Goal: Information Seeking & Learning: Learn about a topic

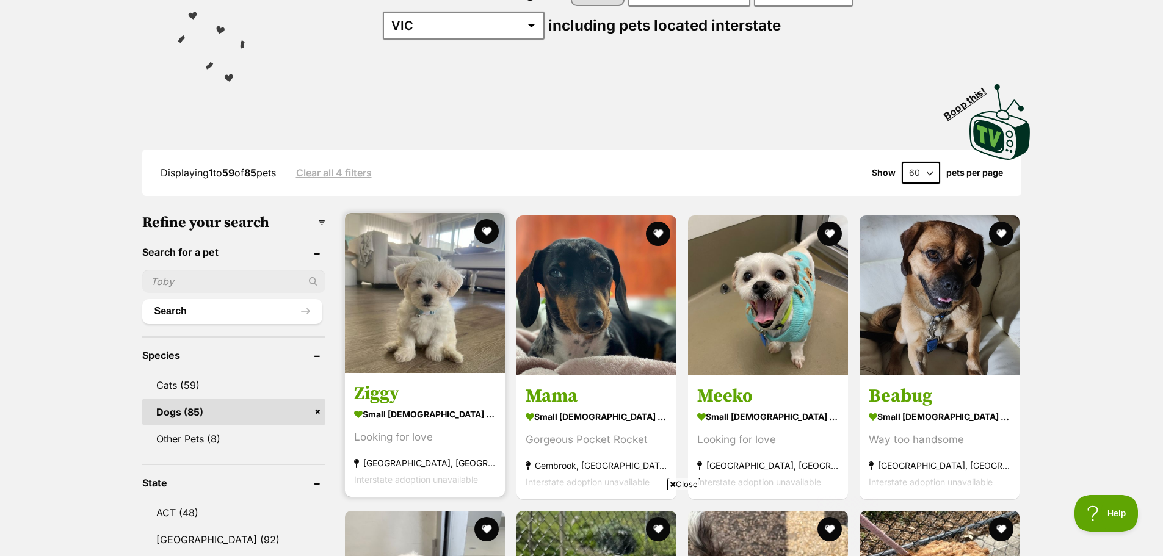
click at [445, 301] on img at bounding box center [425, 293] width 160 height 160
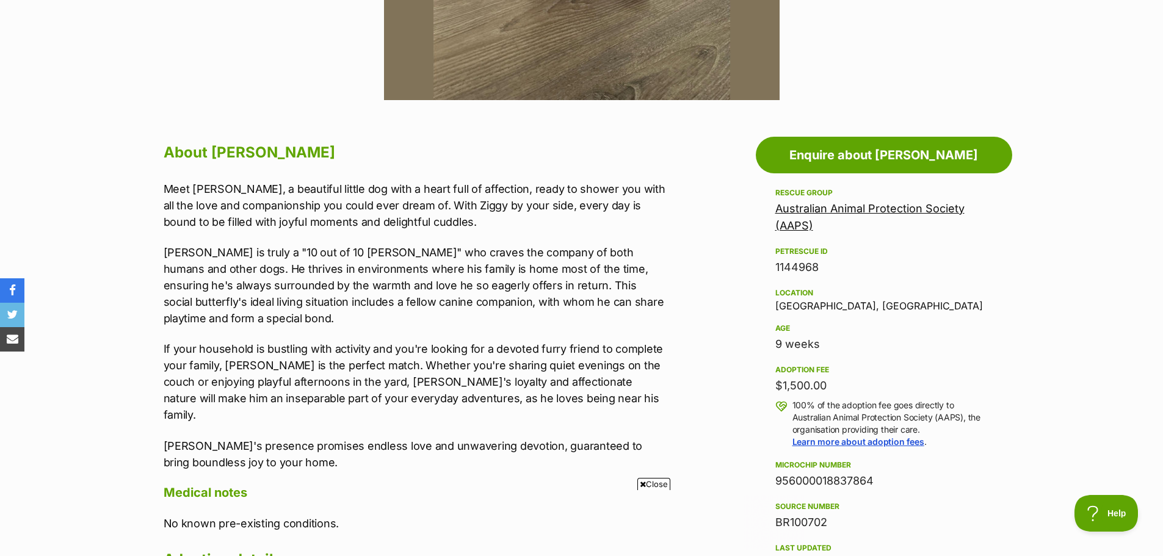
scroll to position [244, 0]
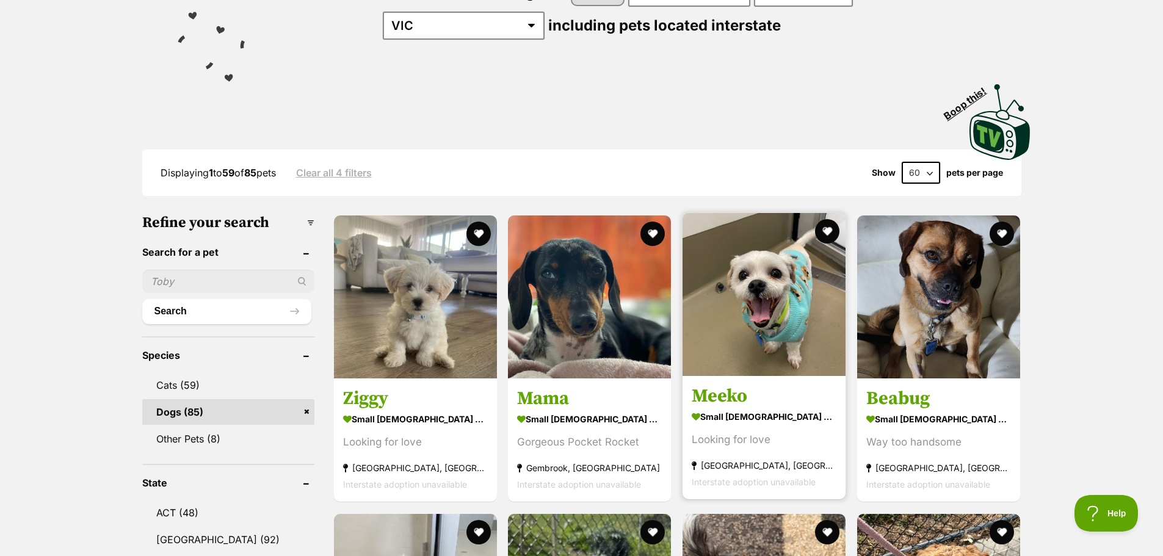
click at [816, 345] on img at bounding box center [763, 294] width 163 height 163
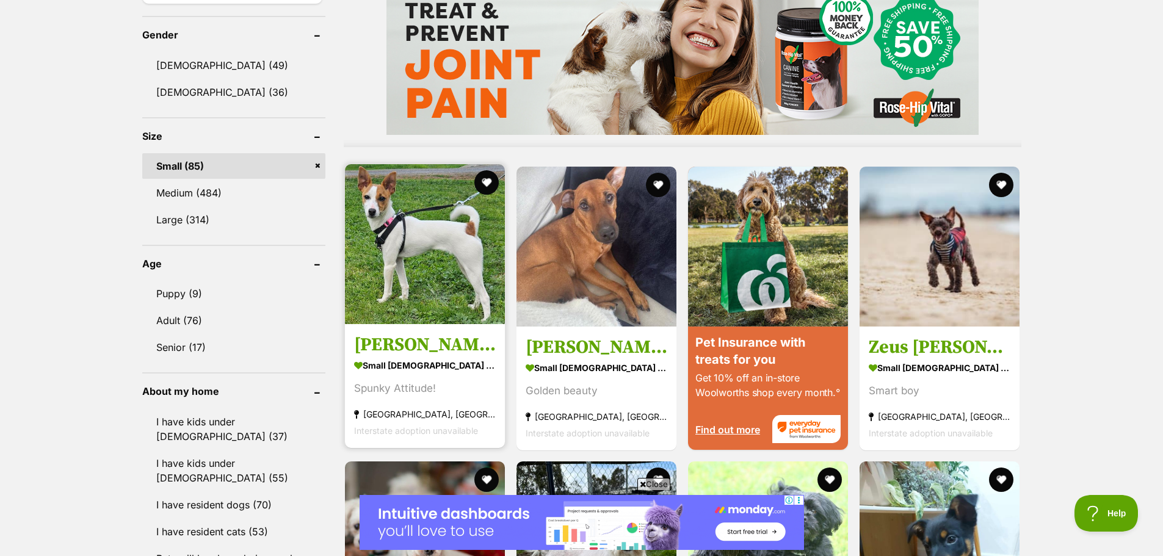
click at [411, 233] on img at bounding box center [425, 244] width 160 height 160
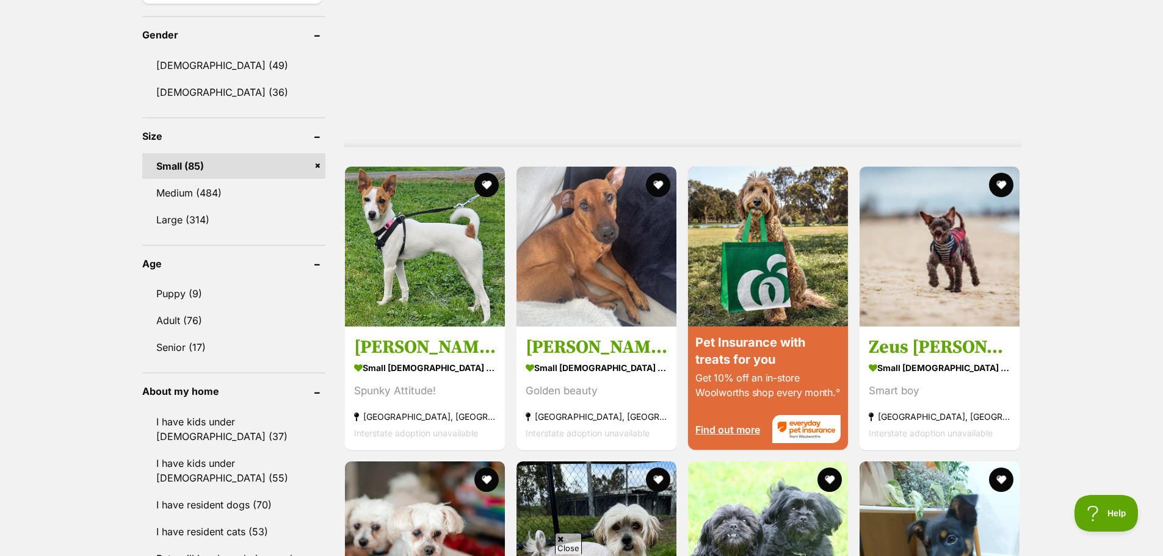
scroll to position [610, 0]
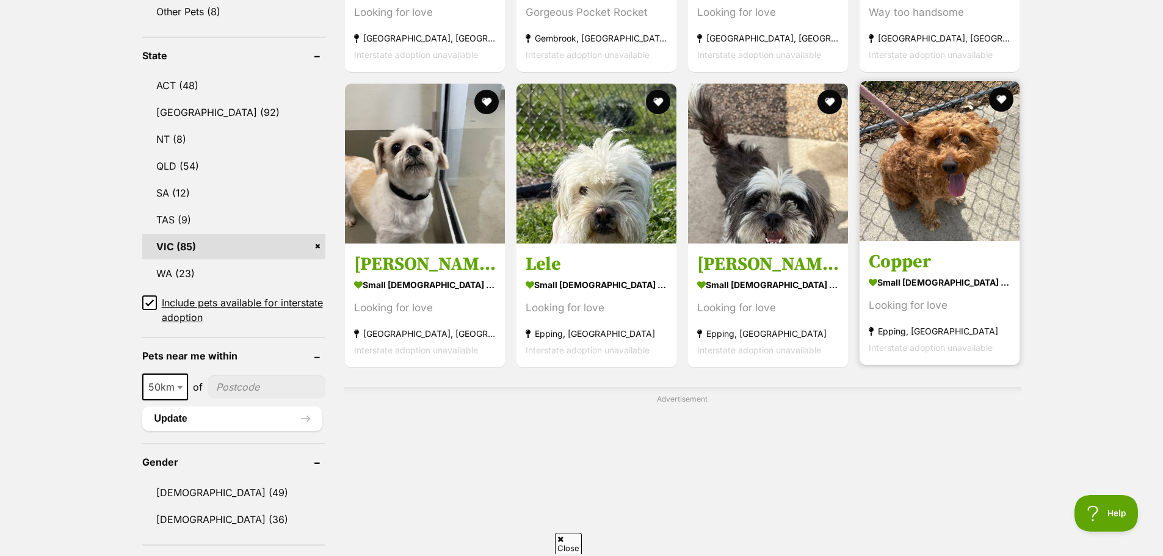
click at [959, 220] on img at bounding box center [939, 161] width 160 height 160
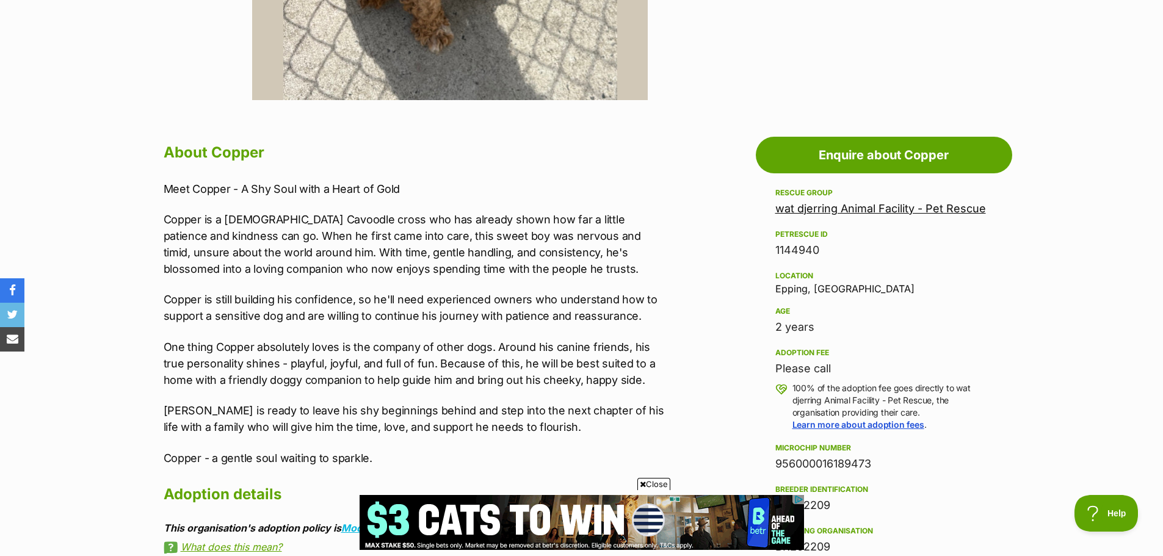
scroll to position [183, 0]
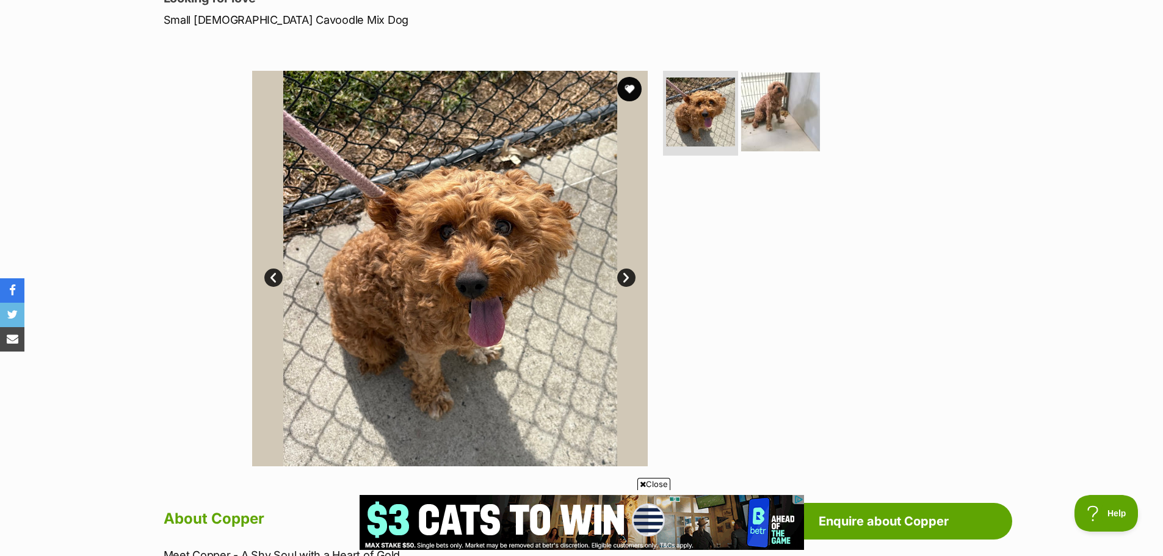
click at [760, 119] on img at bounding box center [780, 111] width 79 height 79
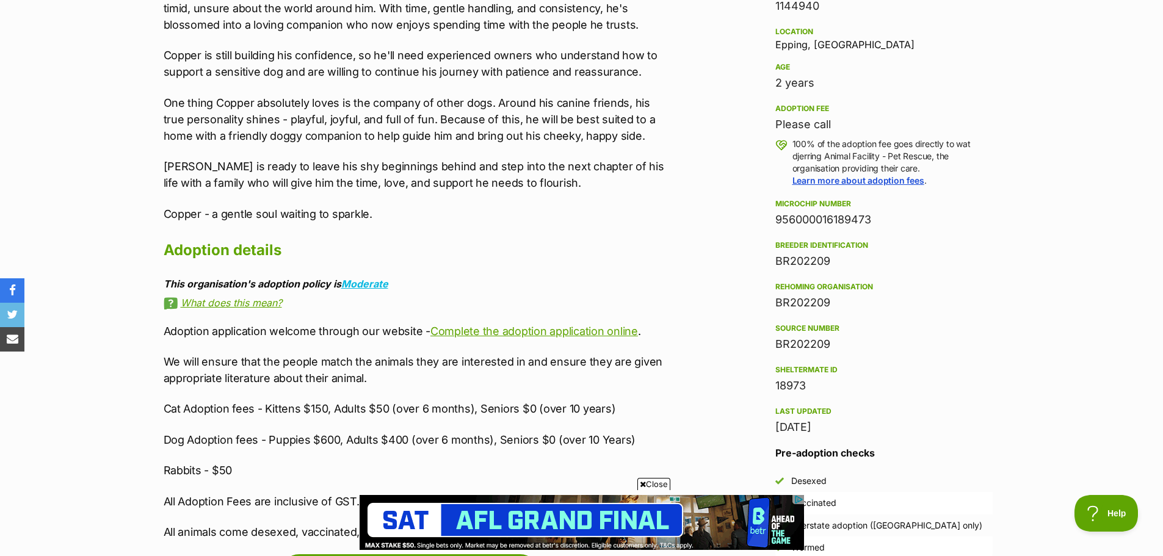
scroll to position [915, 0]
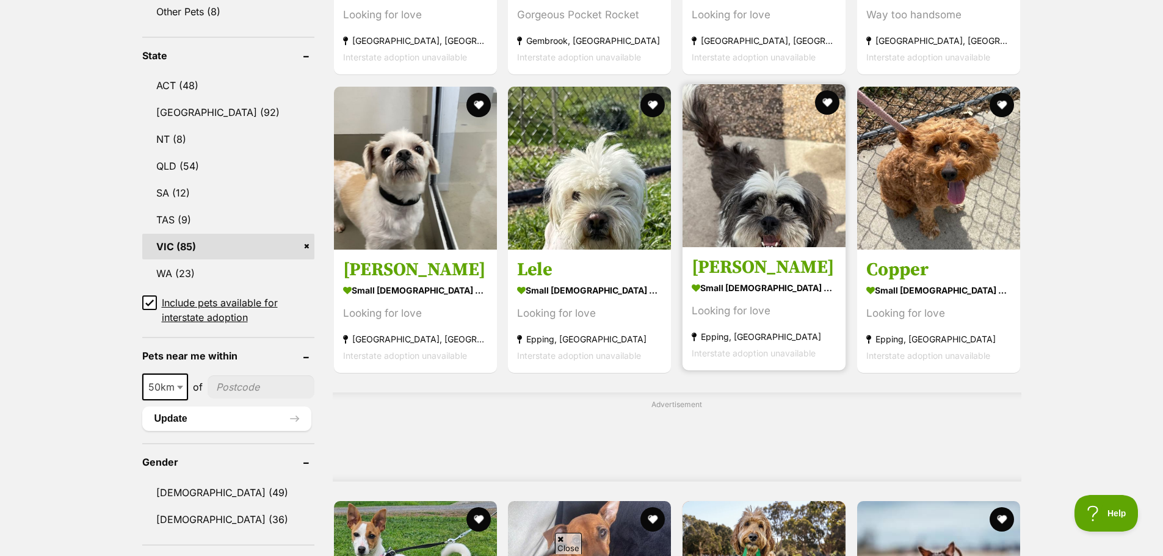
click at [798, 221] on img at bounding box center [763, 165] width 163 height 163
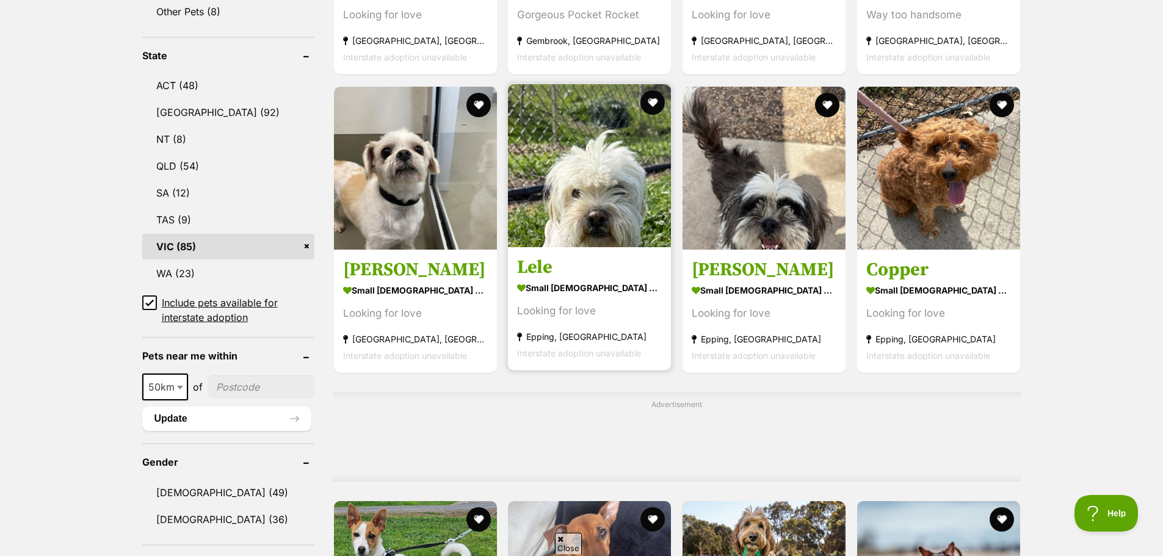
click at [582, 230] on img at bounding box center [589, 165] width 163 height 163
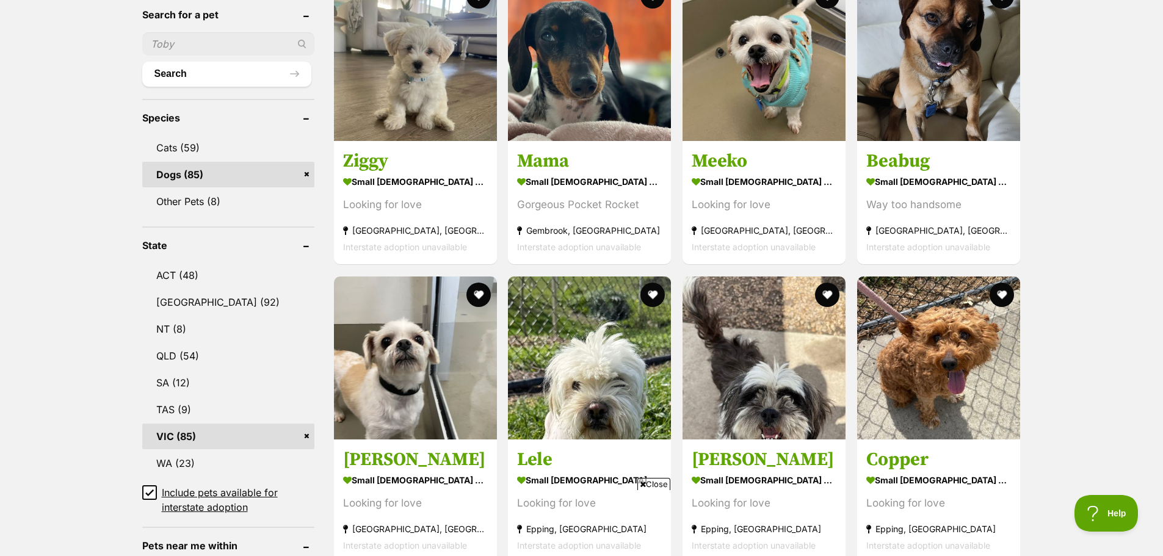
scroll to position [298, 0]
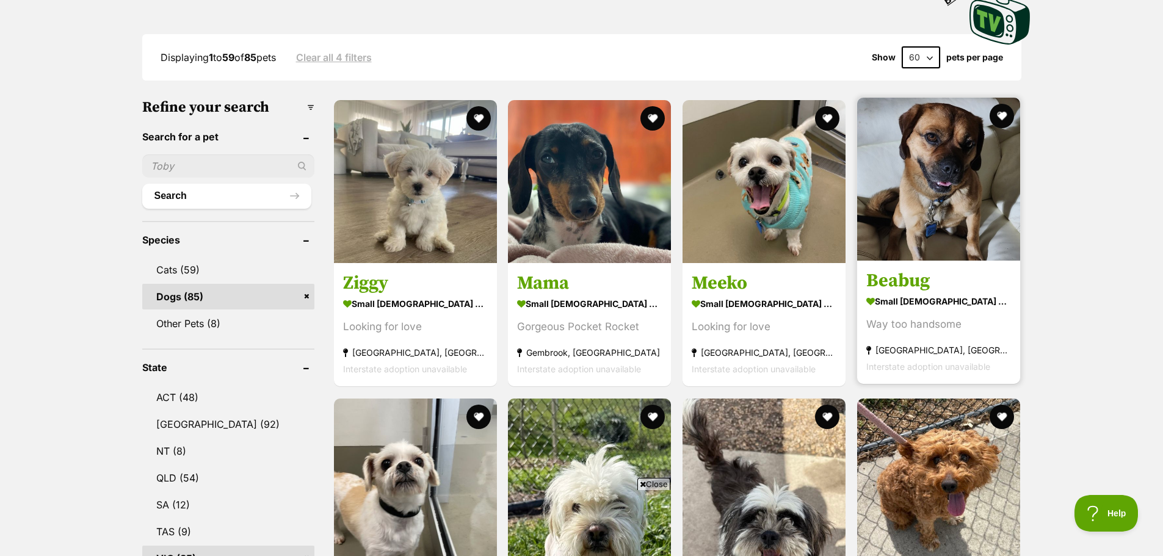
click at [918, 190] on img at bounding box center [938, 179] width 163 height 163
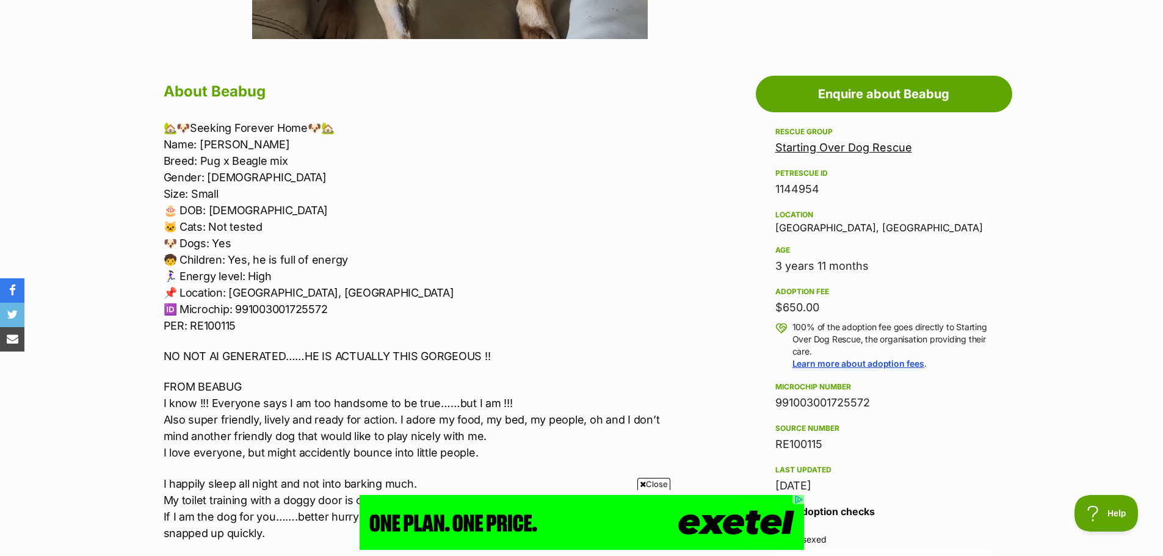
scroll to position [183, 0]
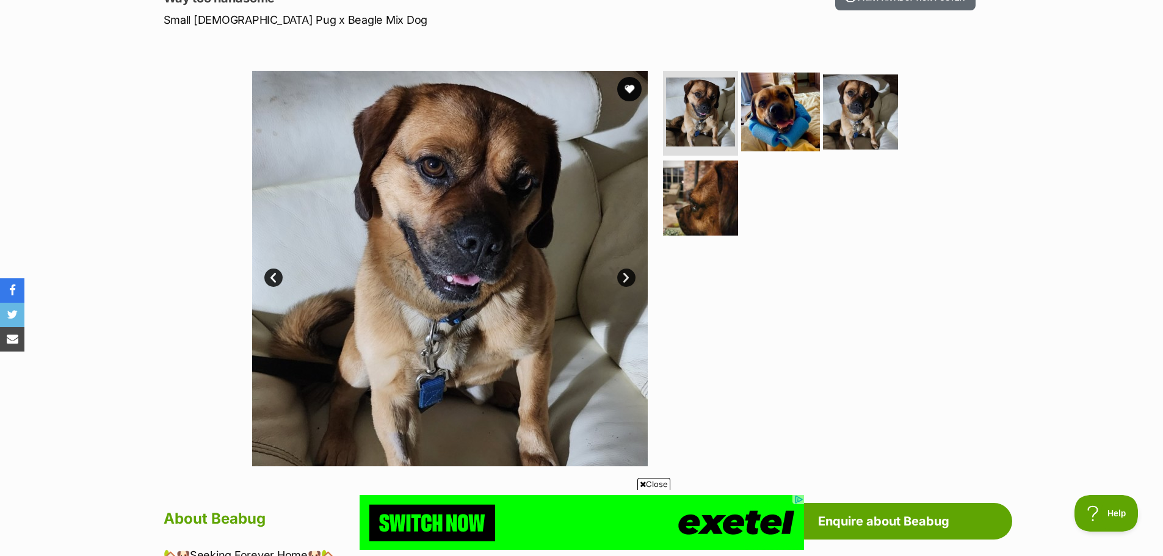
click at [752, 124] on img at bounding box center [780, 111] width 79 height 79
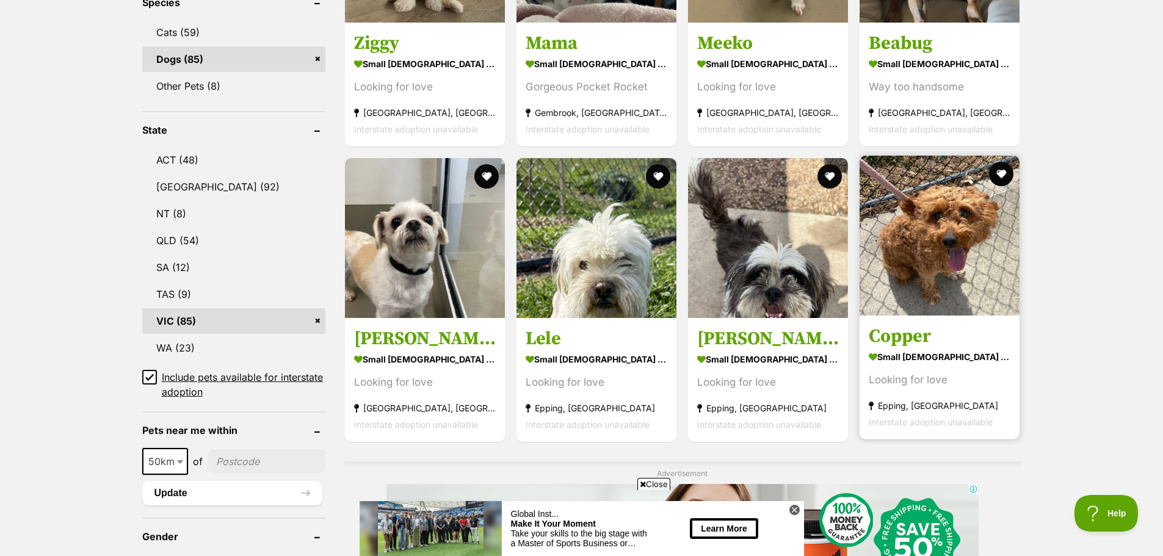
click at [910, 267] on img at bounding box center [939, 236] width 160 height 160
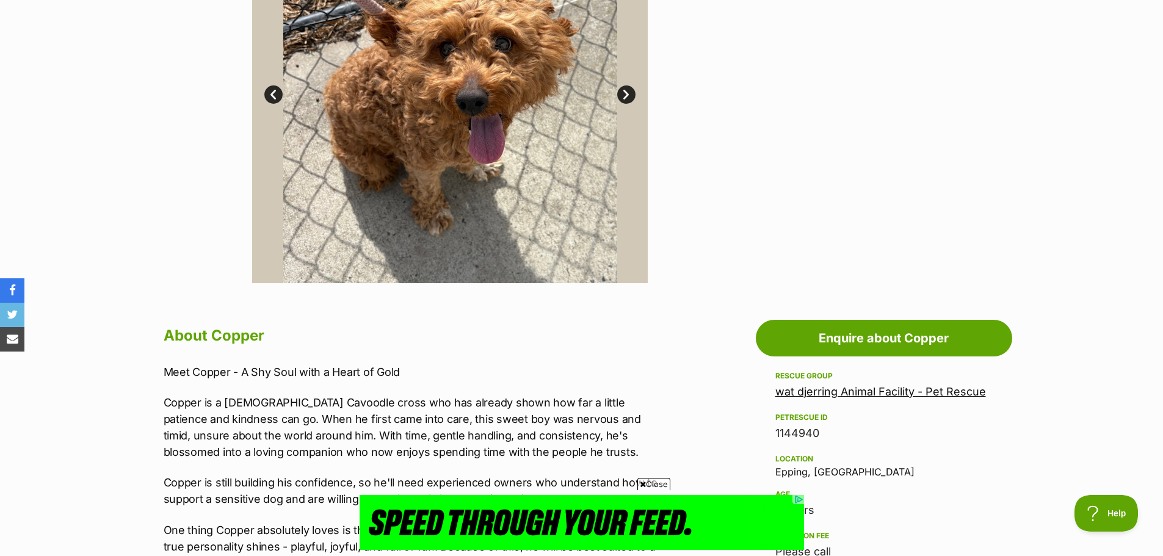
scroll to position [671, 0]
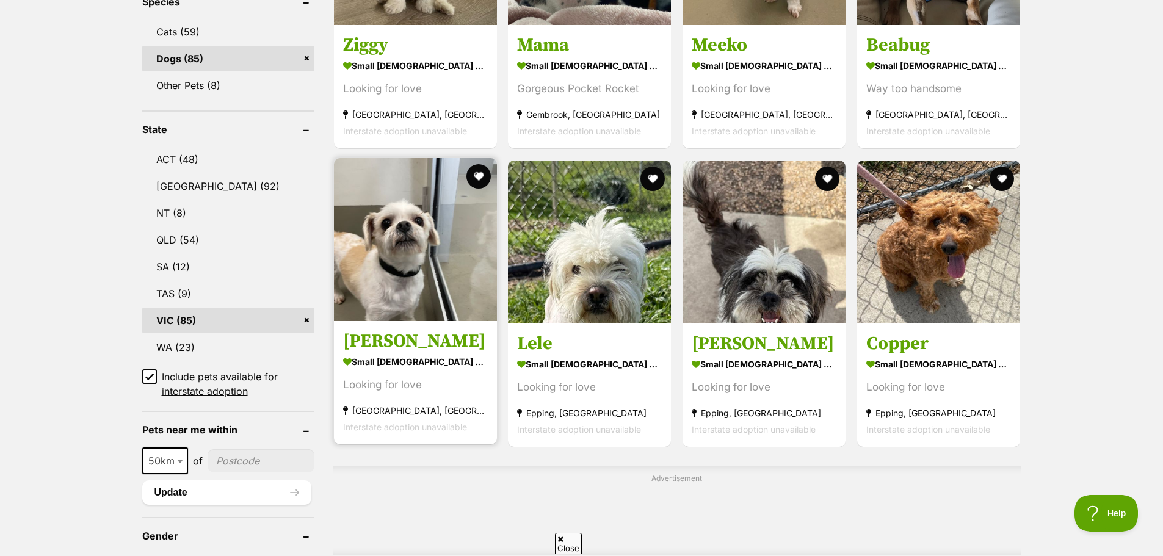
click at [379, 300] on img at bounding box center [415, 239] width 163 height 163
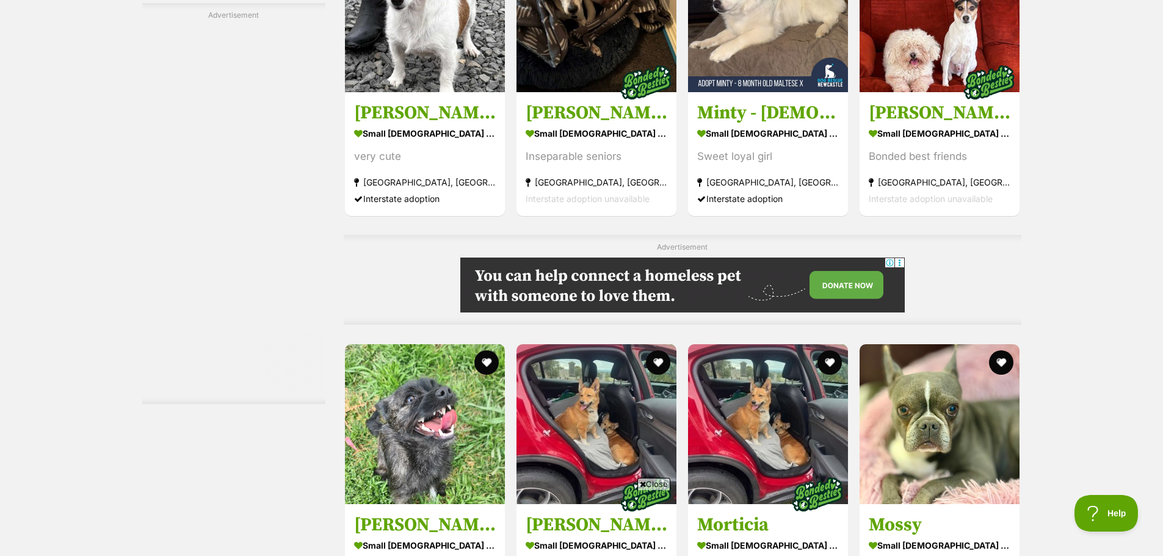
scroll to position [3038, 0]
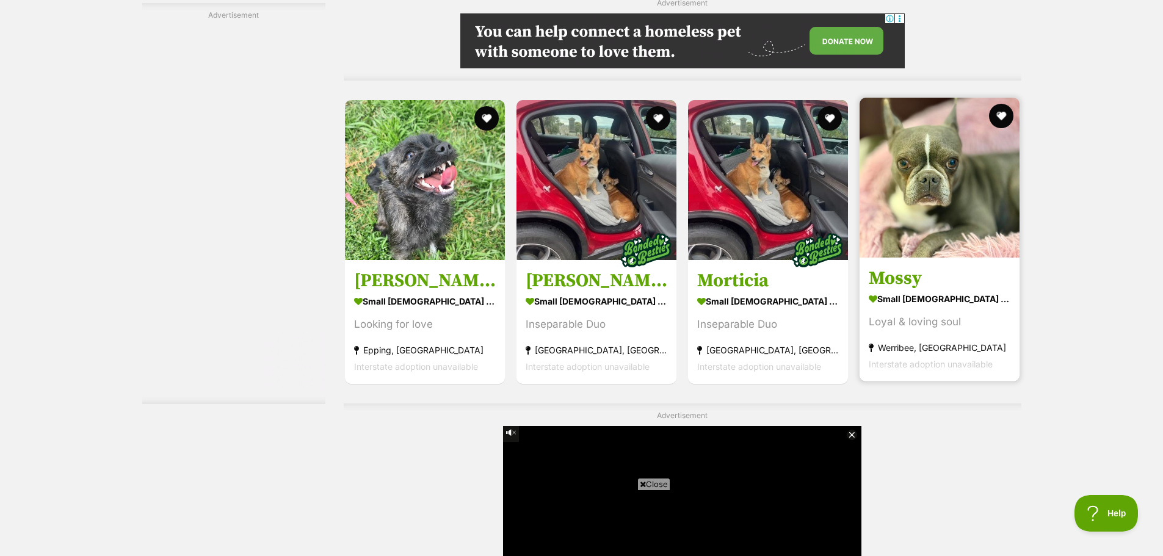
click at [937, 160] on img at bounding box center [939, 178] width 160 height 160
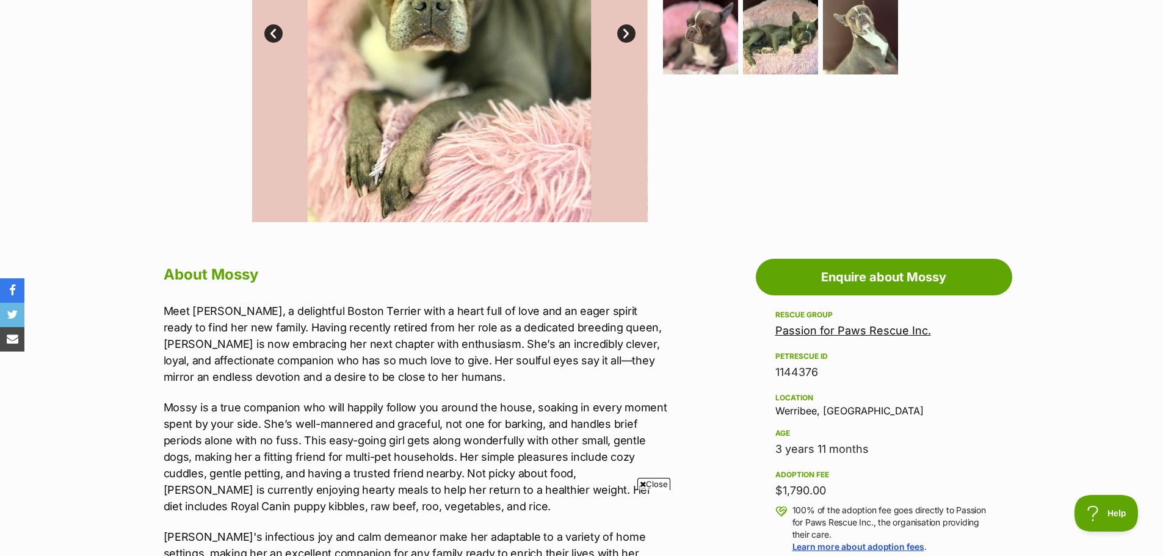
scroll to position [305, 0]
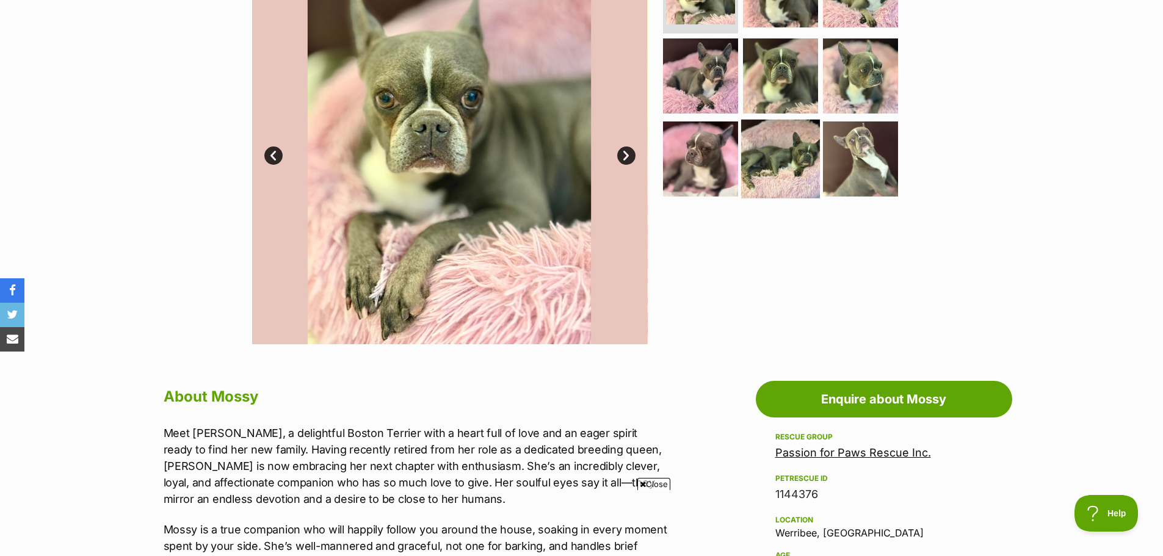
click at [780, 156] on img at bounding box center [780, 159] width 79 height 79
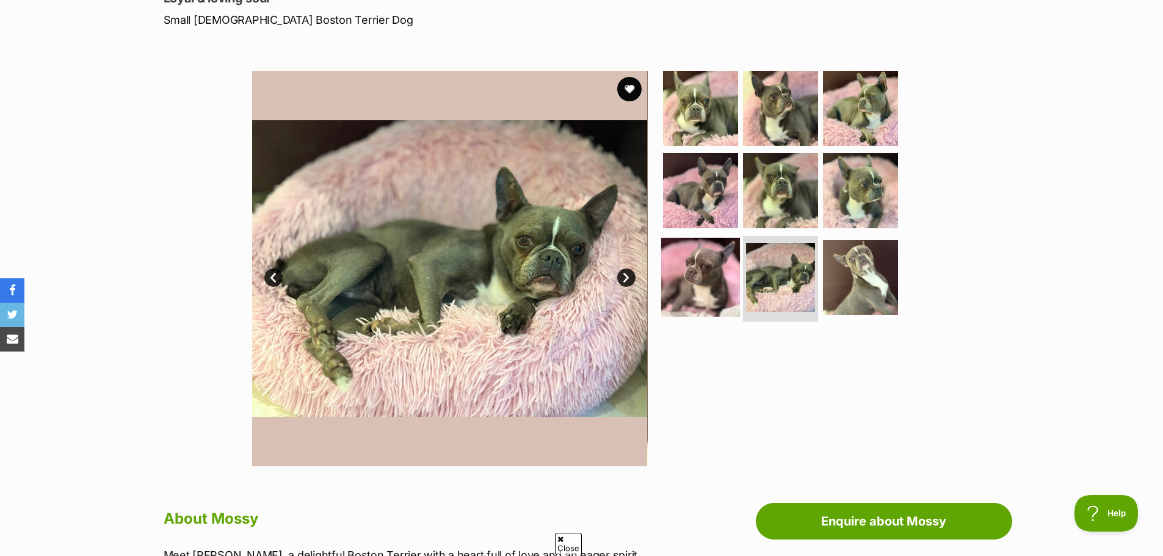
scroll to position [0, 0]
click at [702, 274] on img at bounding box center [700, 277] width 79 height 79
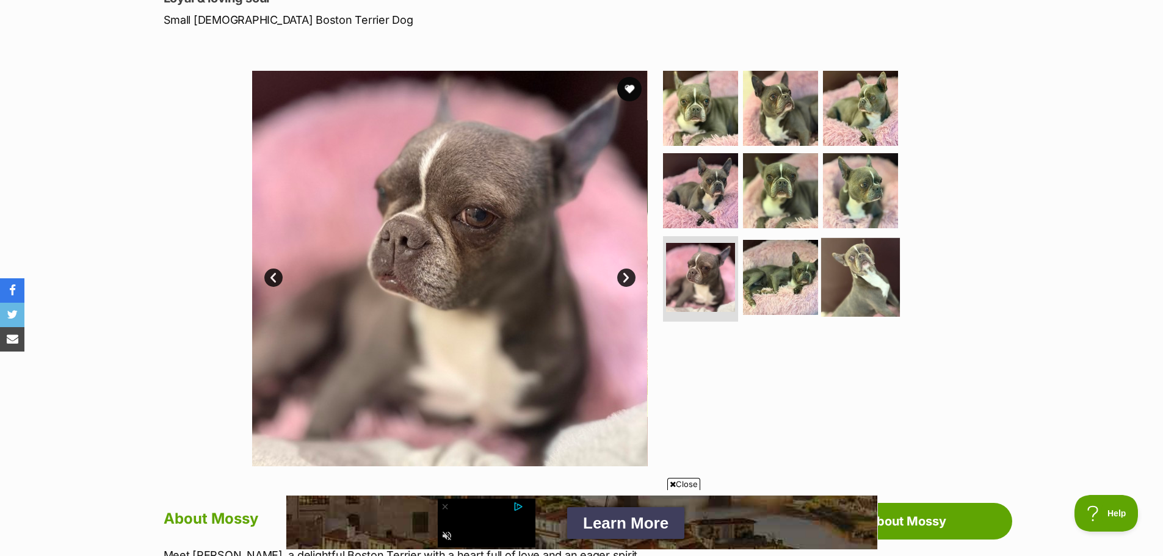
click at [844, 278] on img at bounding box center [860, 277] width 79 height 79
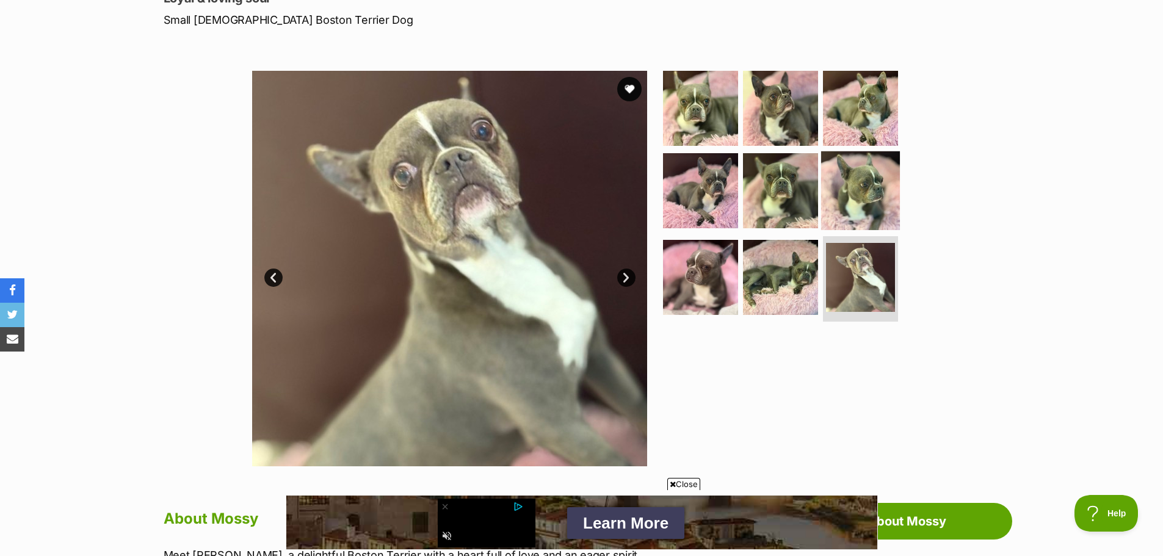
click at [840, 210] on img at bounding box center [860, 190] width 79 height 79
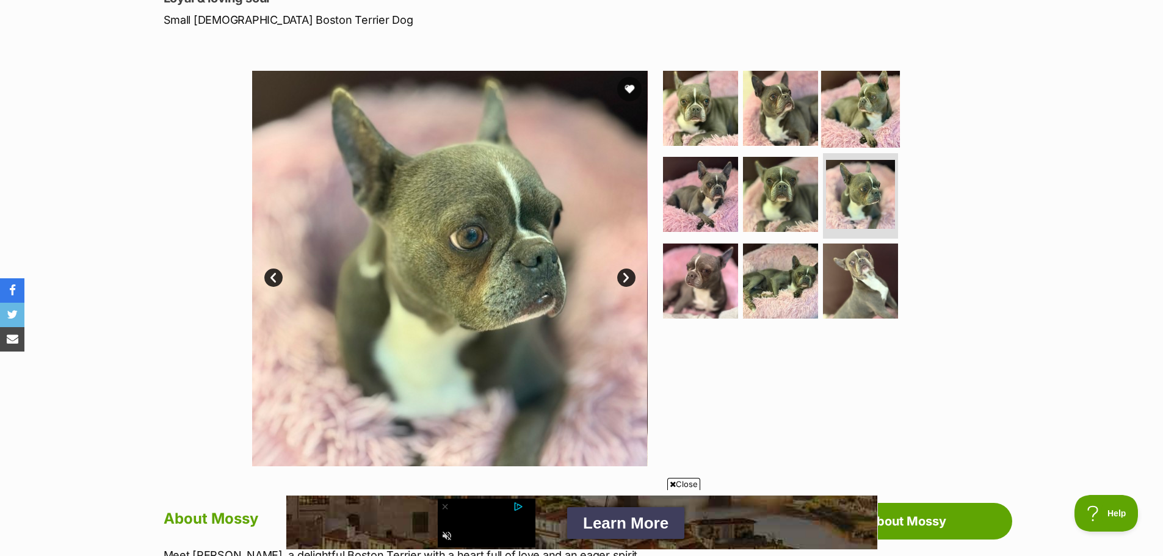
click at [826, 91] on img at bounding box center [860, 107] width 79 height 79
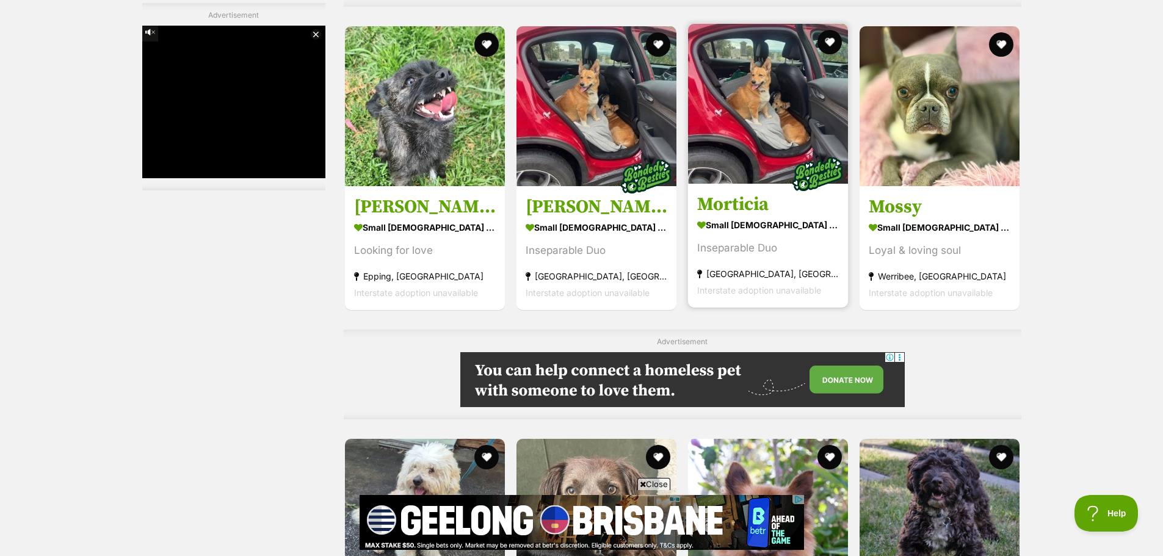
scroll to position [2929, 0]
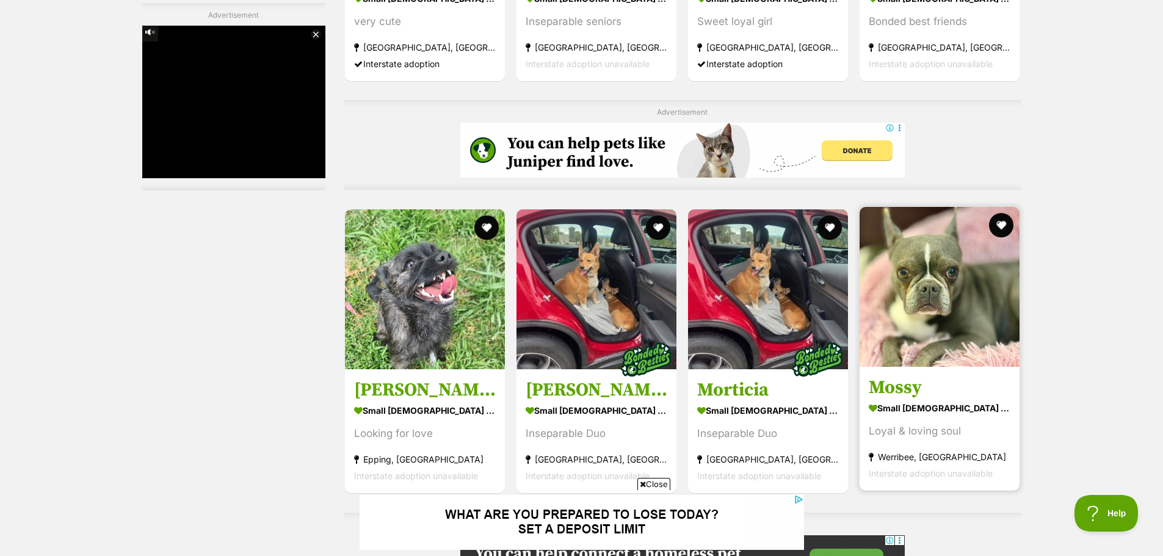
click at [959, 329] on img at bounding box center [939, 287] width 160 height 160
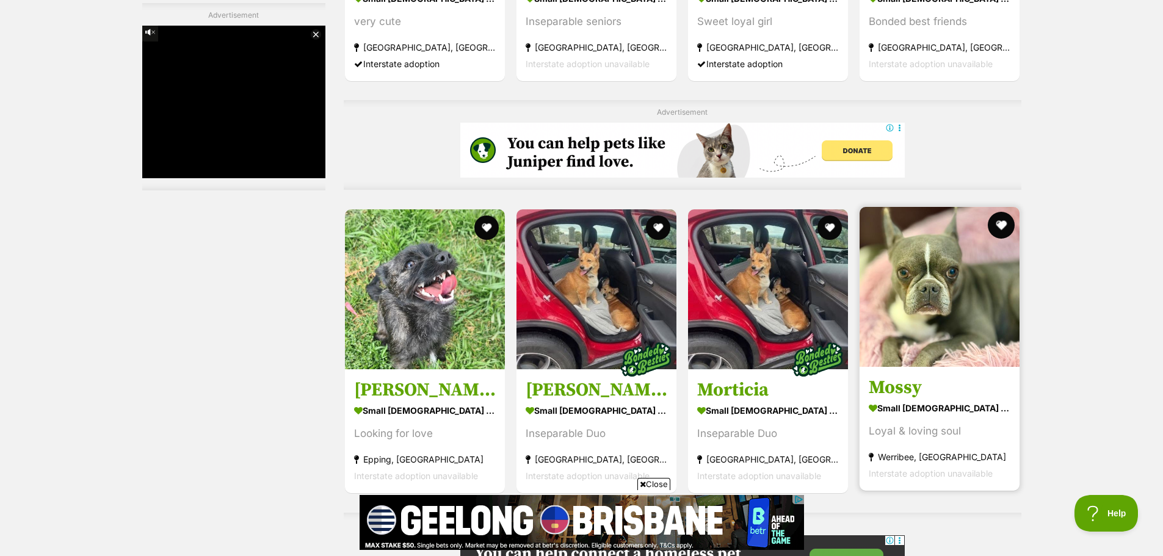
click at [999, 222] on button "favourite" at bounding box center [1001, 225] width 27 height 27
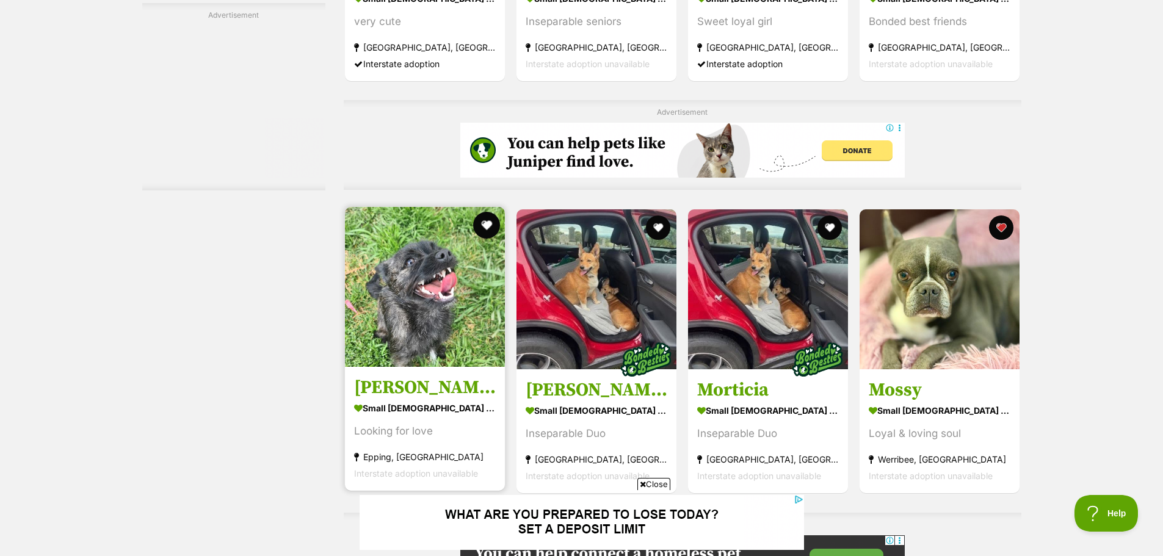
click at [485, 221] on button "favourite" at bounding box center [486, 225] width 27 height 27
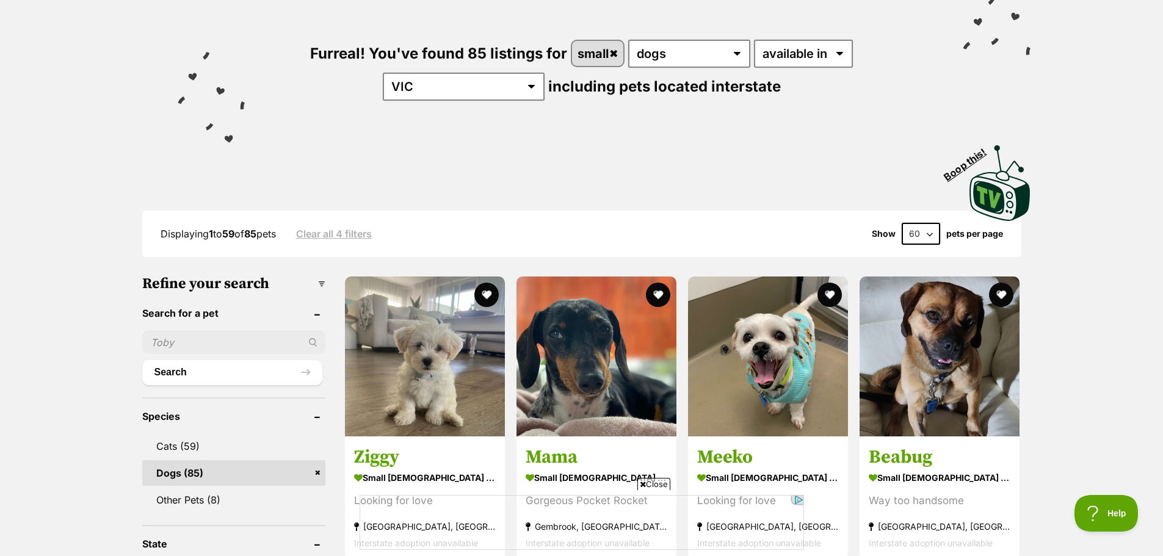
scroll to position [0, 0]
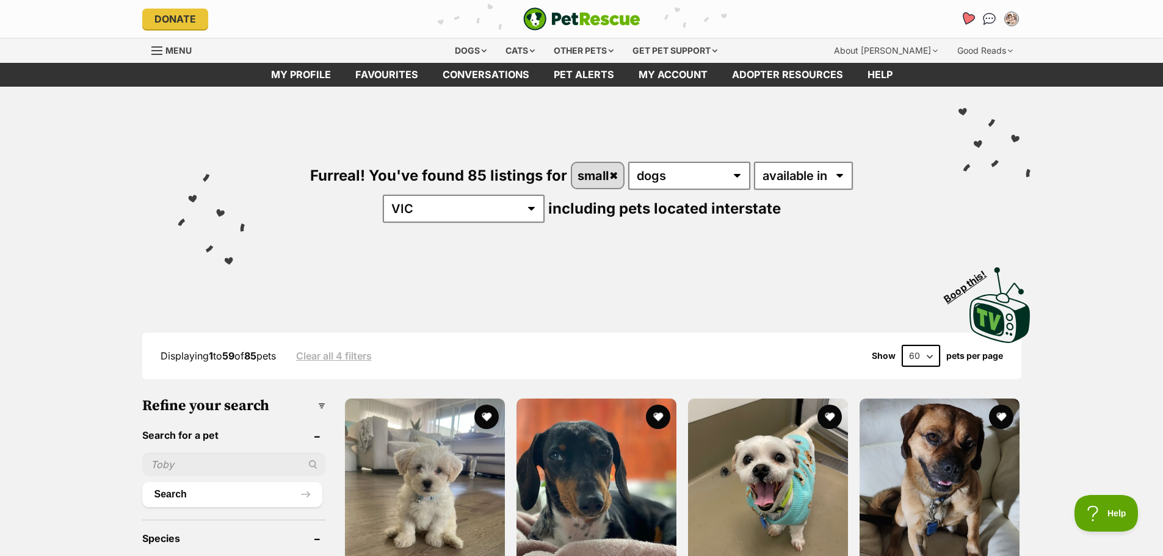
click at [966, 19] on icon "Favourites" at bounding box center [966, 19] width 15 height 14
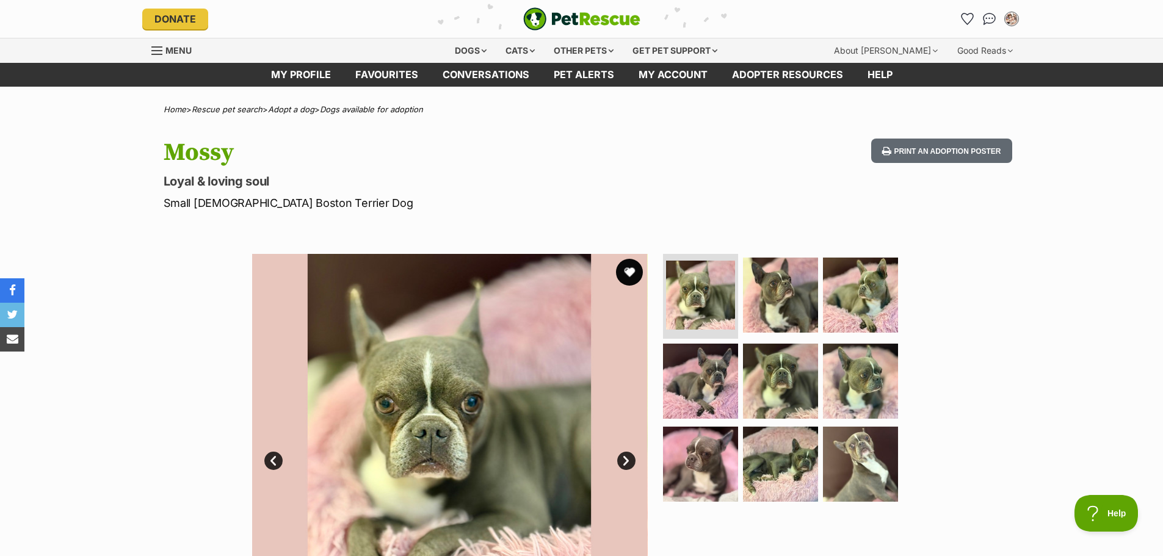
click at [629, 270] on button "favourite" at bounding box center [629, 272] width 27 height 27
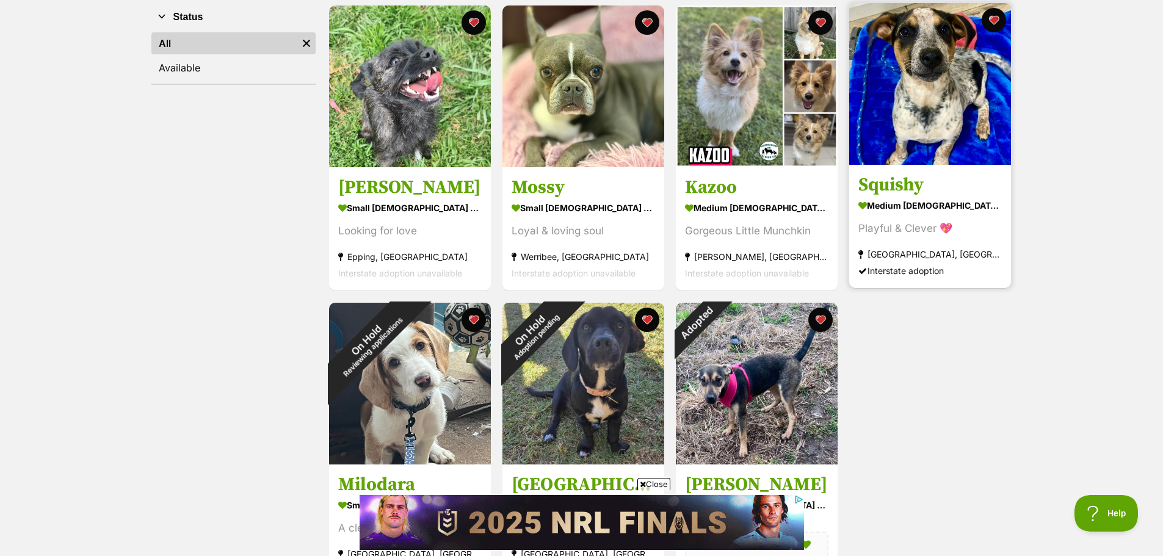
click at [922, 129] on img at bounding box center [930, 84] width 162 height 162
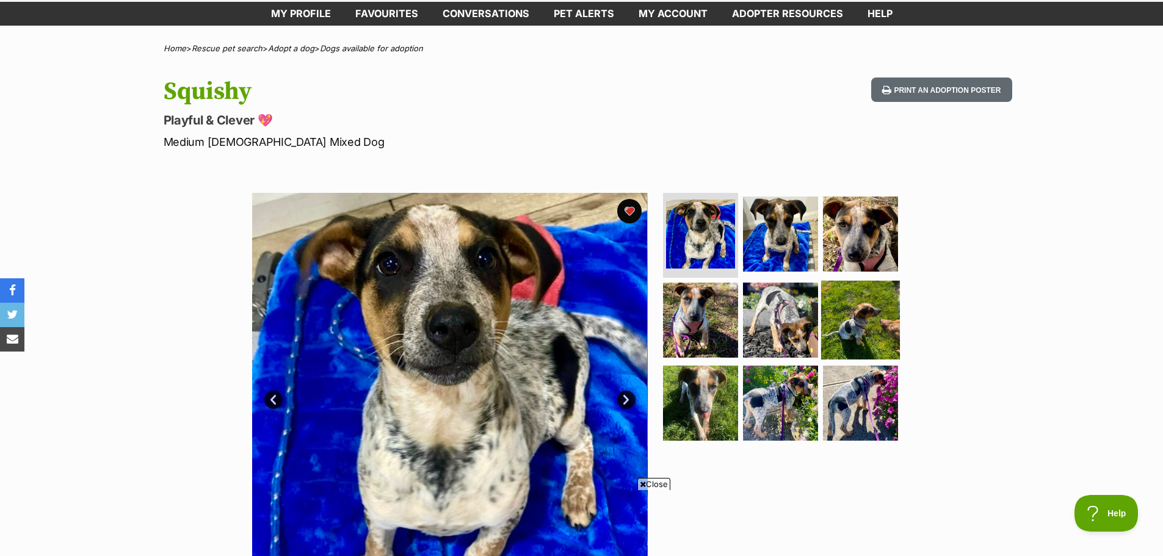
click at [867, 310] on img at bounding box center [860, 320] width 79 height 79
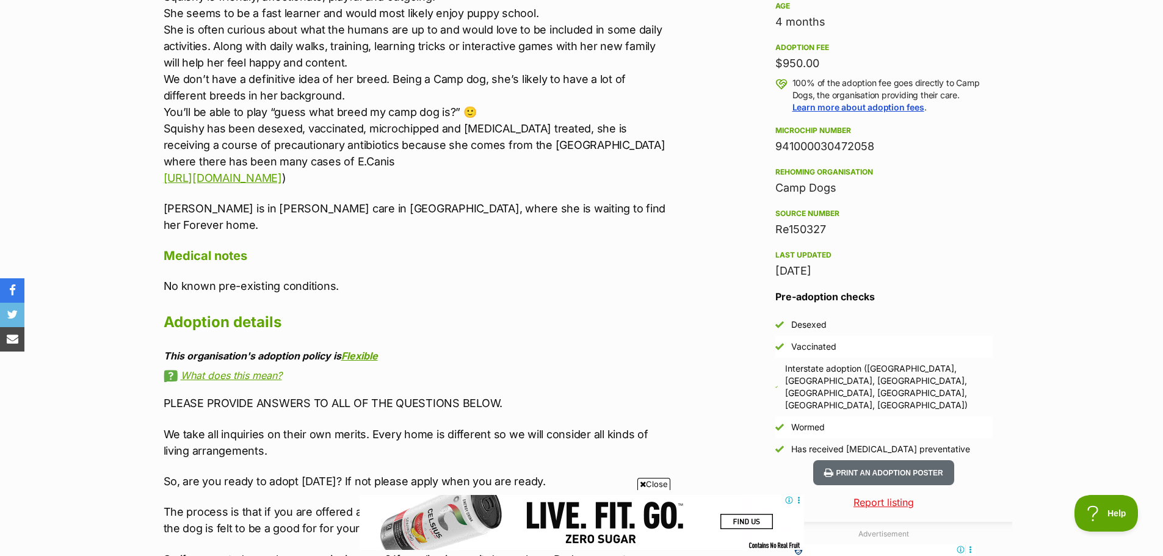
scroll to position [1098, 0]
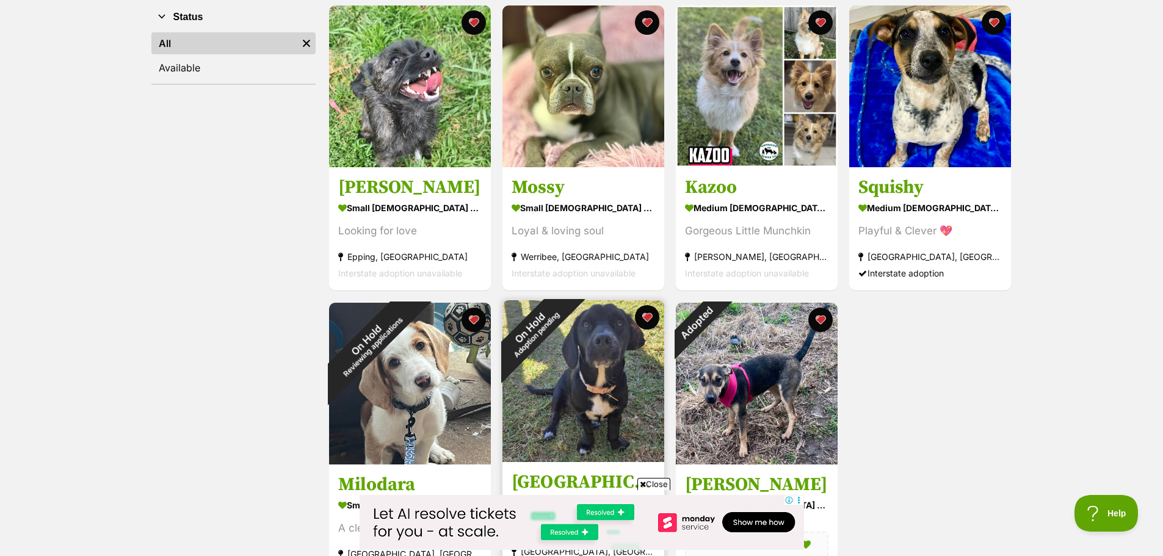
click at [599, 350] on img at bounding box center [583, 381] width 162 height 162
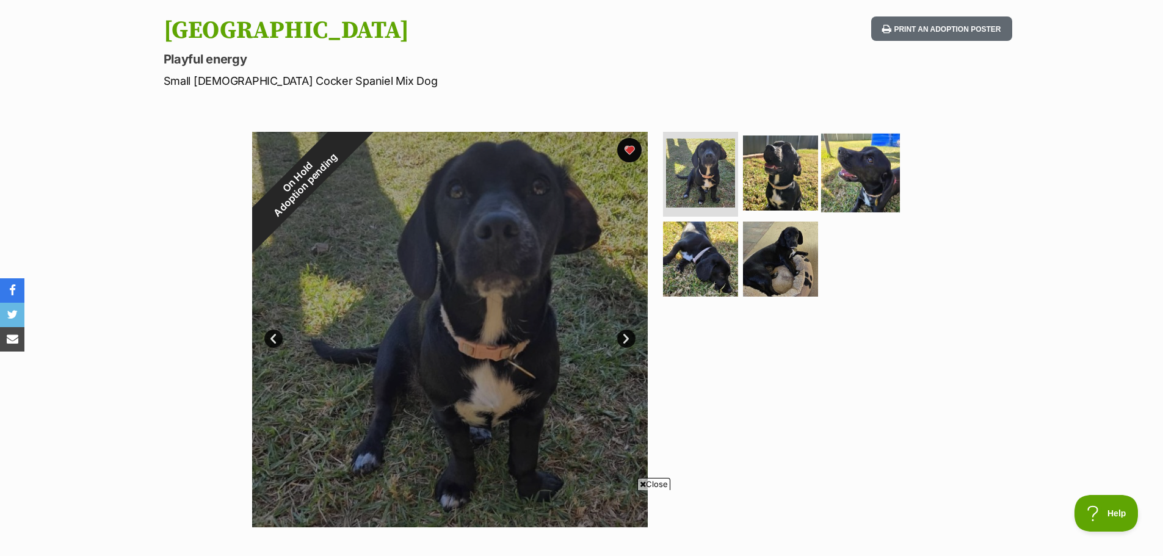
click at [838, 168] on img at bounding box center [860, 172] width 79 height 79
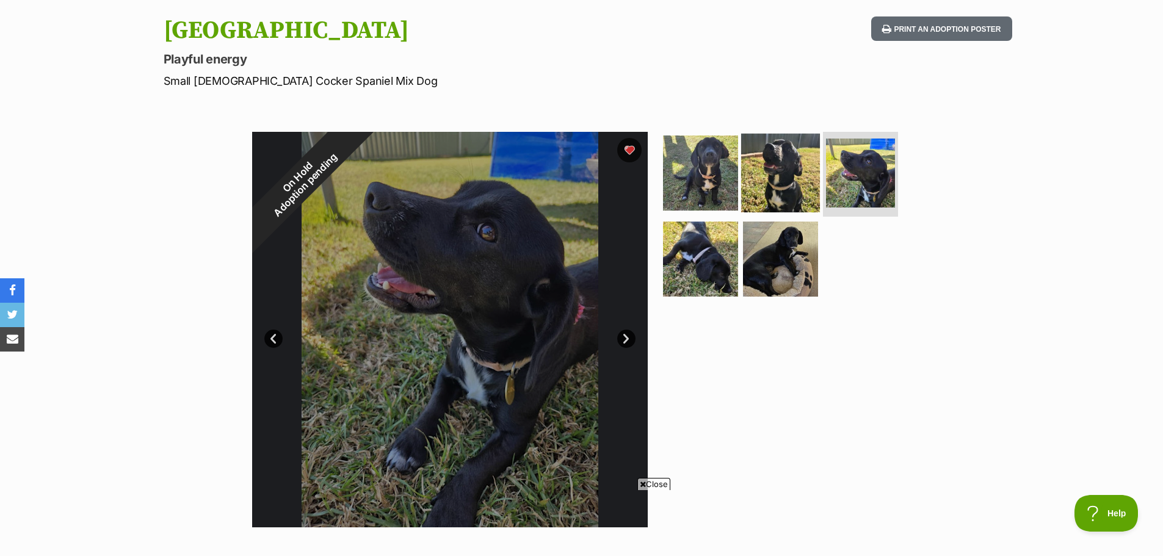
click at [786, 170] on img at bounding box center [780, 172] width 79 height 79
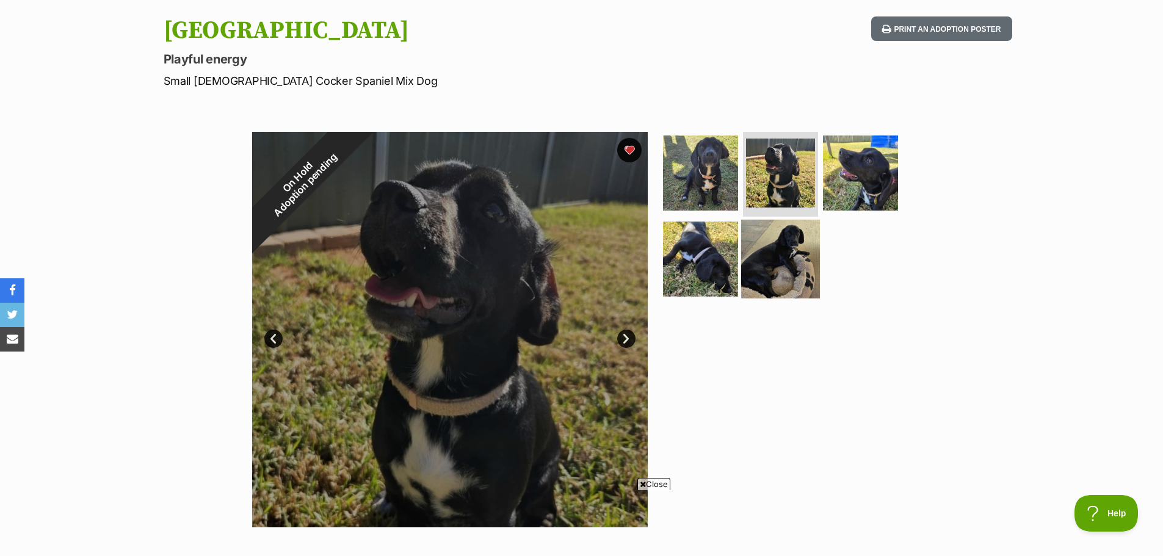
click at [767, 250] on img at bounding box center [780, 259] width 79 height 79
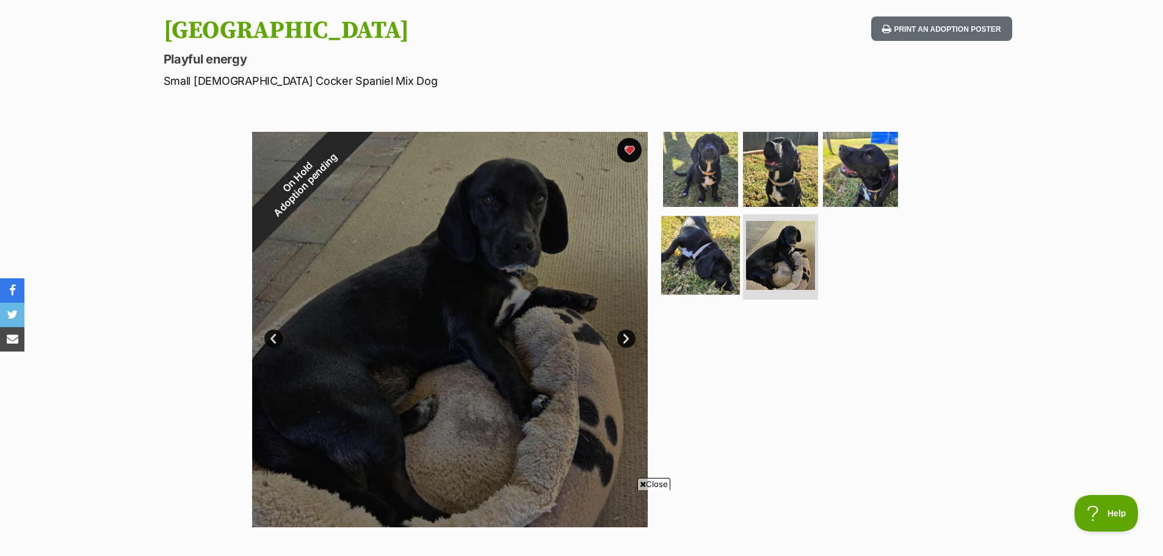
click at [719, 257] on img at bounding box center [700, 255] width 79 height 79
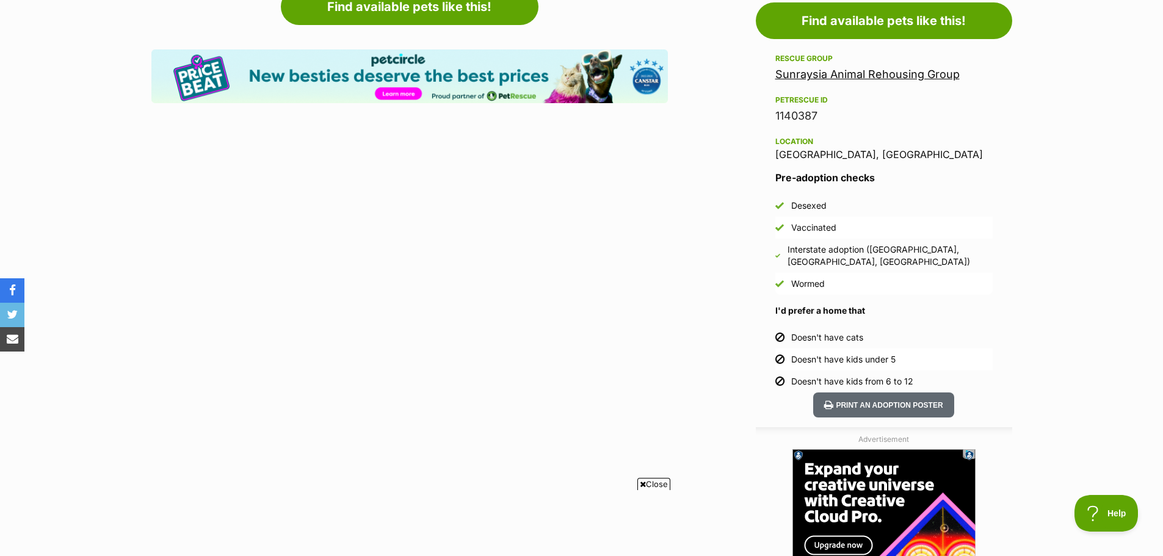
scroll to position [976, 0]
